Goal: Information Seeking & Learning: Find specific fact

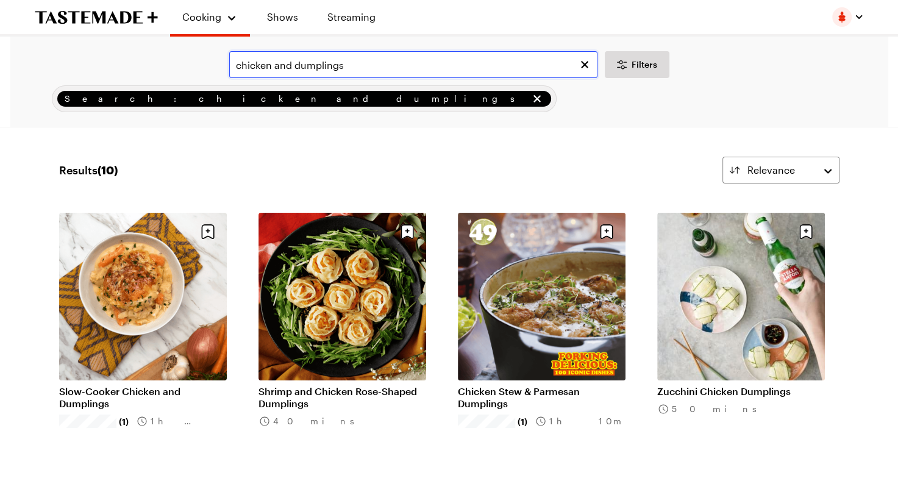
click at [366, 59] on input "chicken and dumplings" at bounding box center [413, 64] width 368 height 27
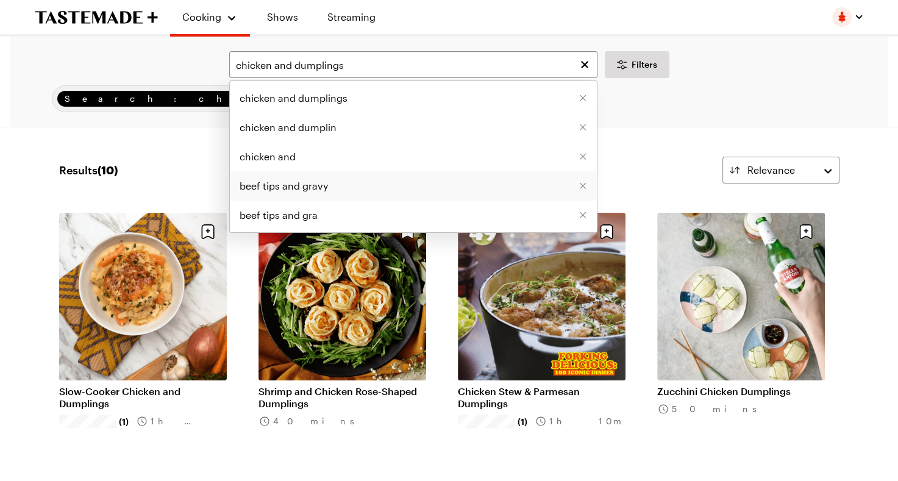
click at [320, 188] on span "beef tips and gravy" at bounding box center [284, 186] width 88 height 15
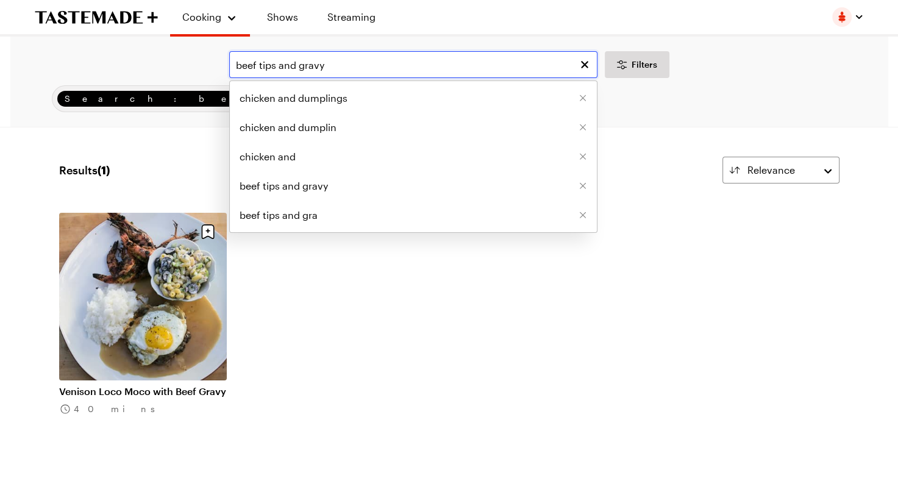
click at [330, 58] on input "beef tips and gravy" at bounding box center [413, 64] width 368 height 27
drag, startPoint x: 330, startPoint y: 58, endPoint x: 280, endPoint y: 69, distance: 50.6
click at [280, 69] on input "beef tips and gravy" at bounding box center [413, 64] width 368 height 27
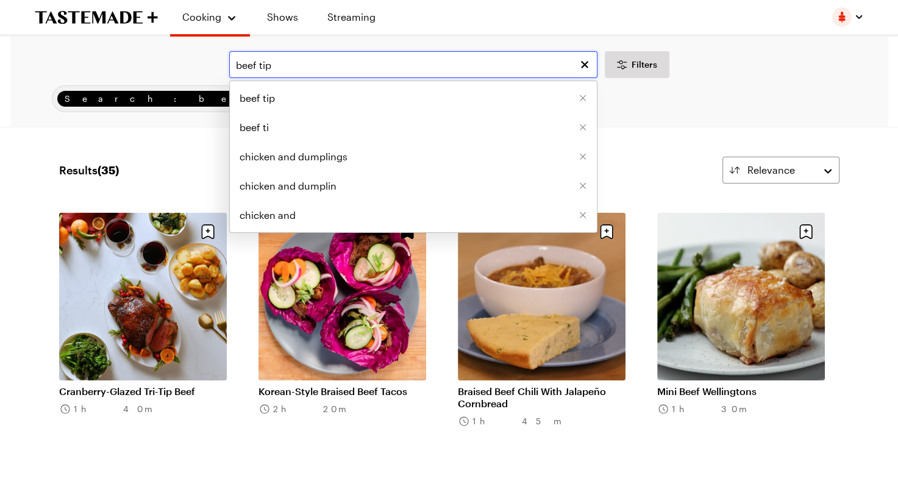
type input "beef tip"
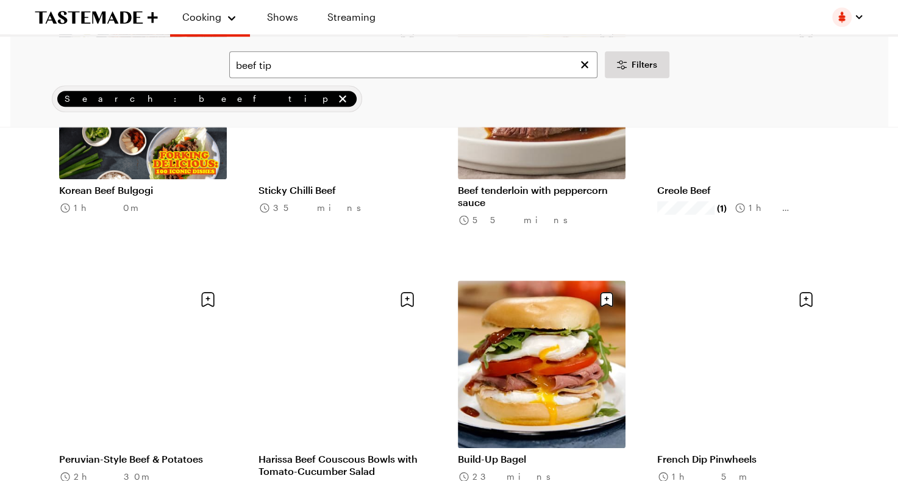
scroll to position [1036, 0]
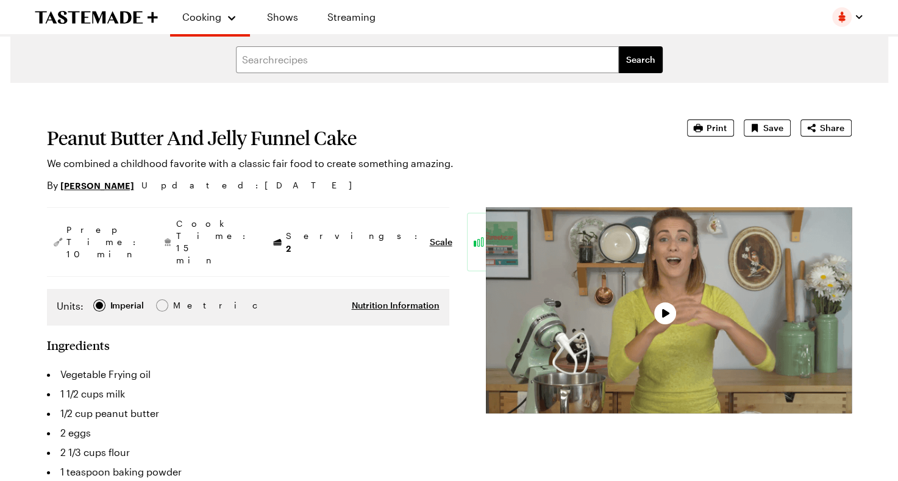
type textarea "x"
